Goal: Task Accomplishment & Management: Use online tool/utility

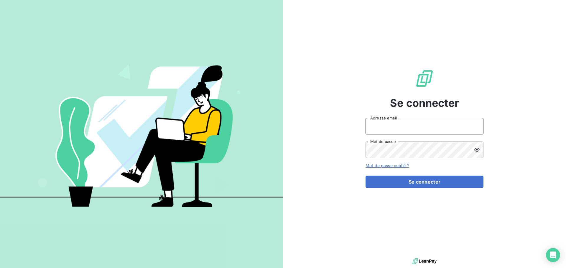
click at [389, 126] on input "Adresse email" at bounding box center [424, 126] width 118 height 17
click at [477, 126] on icon at bounding box center [477, 125] width 2 height 3
click at [476, 125] on icon at bounding box center [475, 126] width 4 height 4
type input "[PERSON_NAME][EMAIL_ADDRESS][DOMAIN_NAME]"
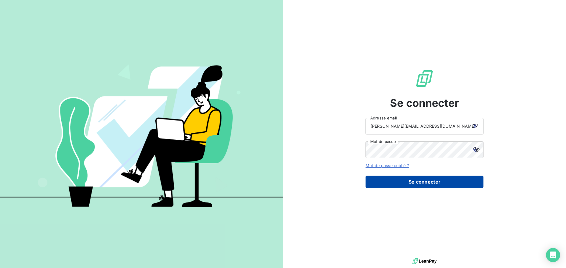
click at [424, 181] on button "Se connecter" at bounding box center [424, 182] width 118 height 12
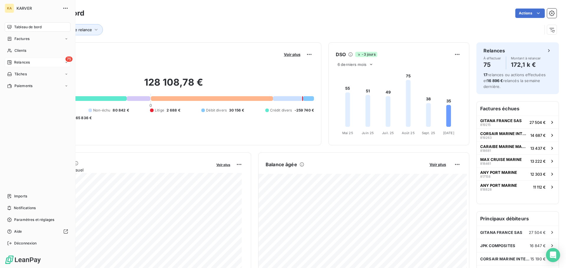
click at [17, 63] on span "Relances" at bounding box center [22, 62] width 16 height 5
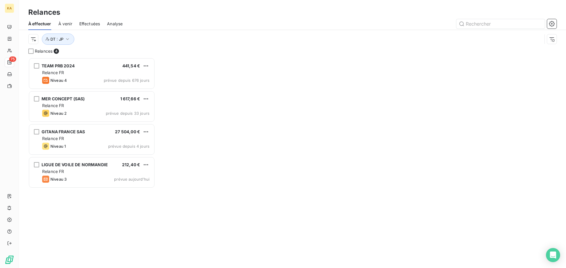
scroll to position [206, 122]
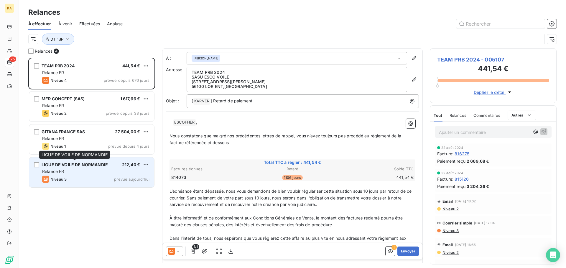
click at [90, 167] on span "LIGUE DE VOILE DE NORMANDIE" at bounding box center [75, 164] width 66 height 5
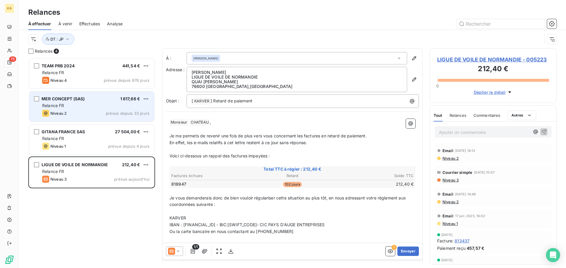
drag, startPoint x: 170, startPoint y: 58, endPoint x: 145, endPoint y: 113, distance: 60.0
click at [163, 62] on div "À : [PERSON_NAME] Adresse : [PERSON_NAME] LIGUE DE VOILE DE NORMANDIE QUAI [PER…" at bounding box center [292, 192] width 261 height 289
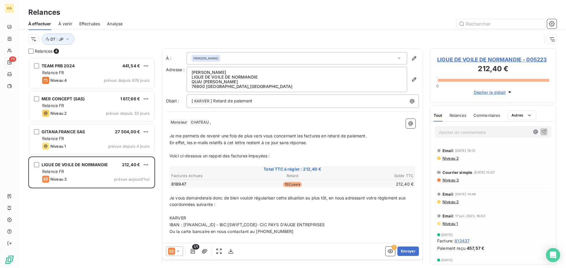
click at [159, 11] on div "Relances" at bounding box center [292, 12] width 547 height 11
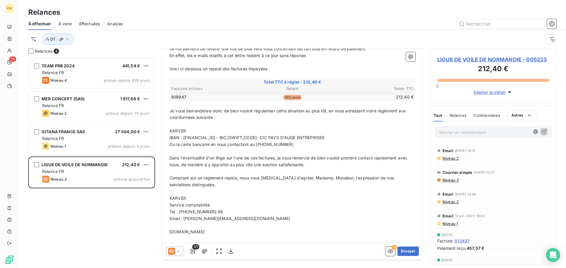
scroll to position [89, 0]
click at [177, 249] on icon at bounding box center [178, 252] width 6 height 6
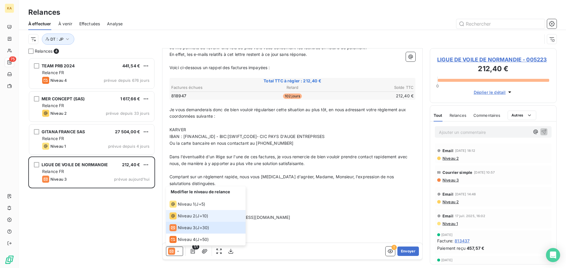
click at [183, 214] on span "Niveau 2" at bounding box center [187, 216] width 18 height 6
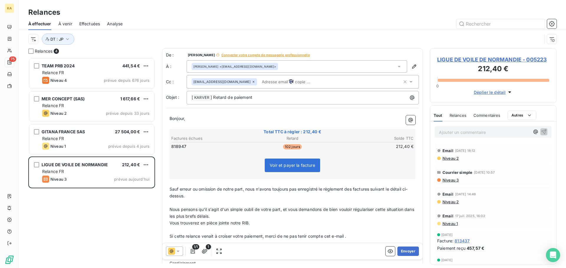
click at [262, 83] on input "text" at bounding box center [293, 82] width 68 height 9
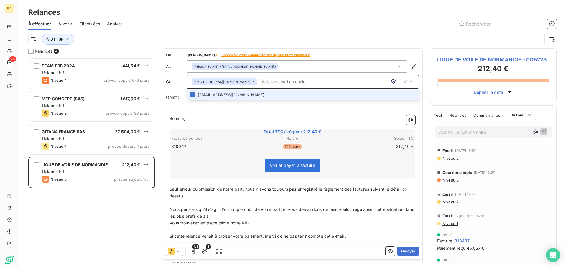
click at [262, 83] on input "text" at bounding box center [330, 82] width 143 height 9
type input "[EMAIL_ADDRESS][DOMAIN_NAME]"
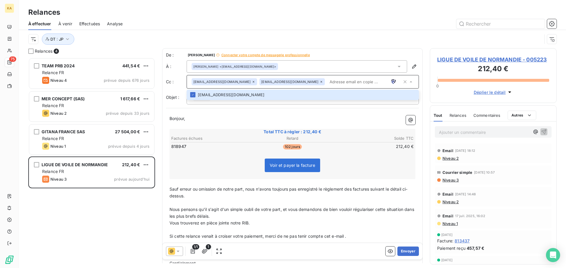
click at [327, 84] on input "text" at bounding box center [364, 82] width 75 height 9
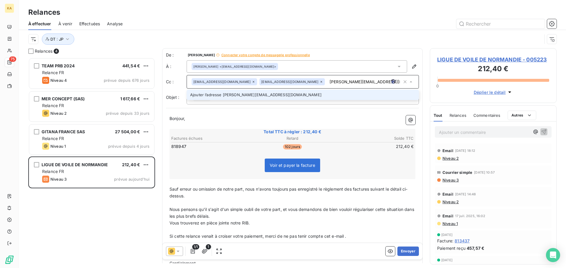
click at [327, 81] on input "[PERSON_NAME][EMAIL_ADDRESS][DOMAIN_NAME]" at bounding box center [364, 82] width 75 height 9
type input "[PERSON_NAME][EMAIL_ADDRESS][DOMAIN_NAME]"
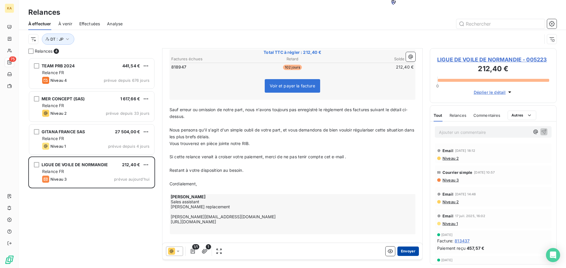
click at [405, 253] on button "Envoyer" at bounding box center [408, 251] width 22 height 9
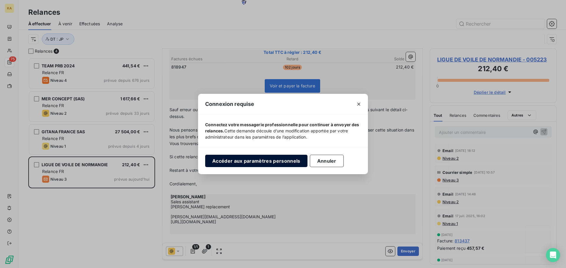
click at [276, 162] on button "Accéder aux paramètres personnels" at bounding box center [256, 161] width 102 height 12
